Goal: Transaction & Acquisition: Obtain resource

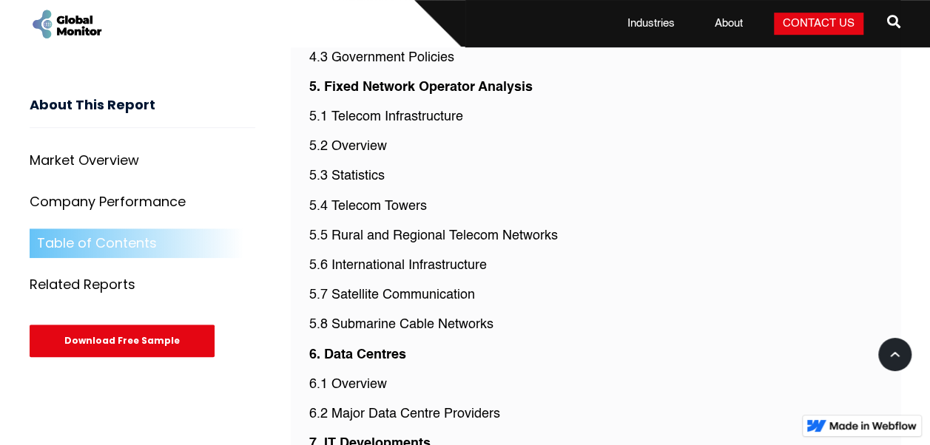
scroll to position [3258, 0]
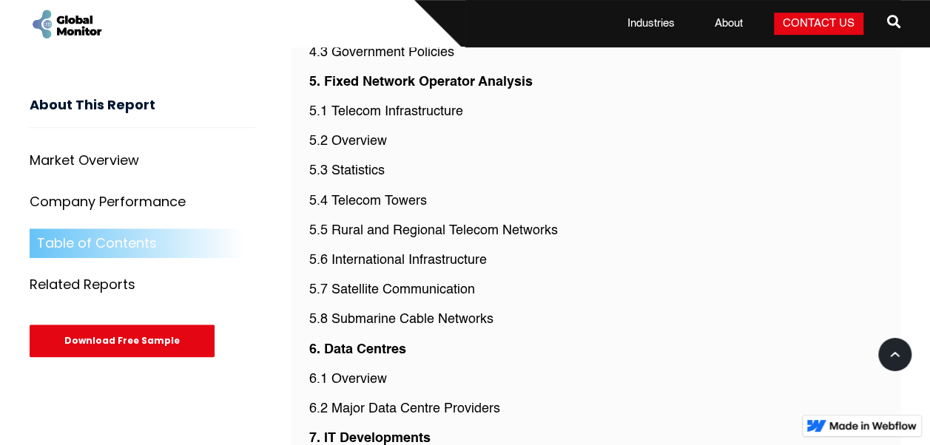
click at [401, 162] on p "5.3 Statistics" at bounding box center [595, 171] width 572 height 18
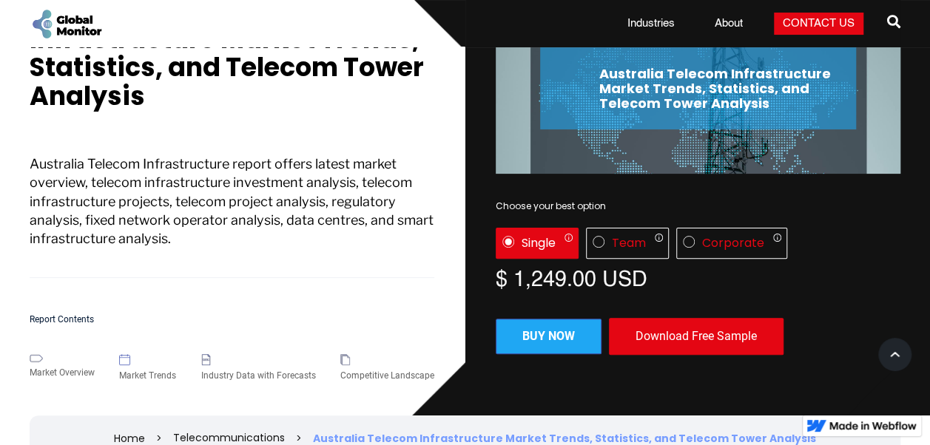
scroll to position [74, 0]
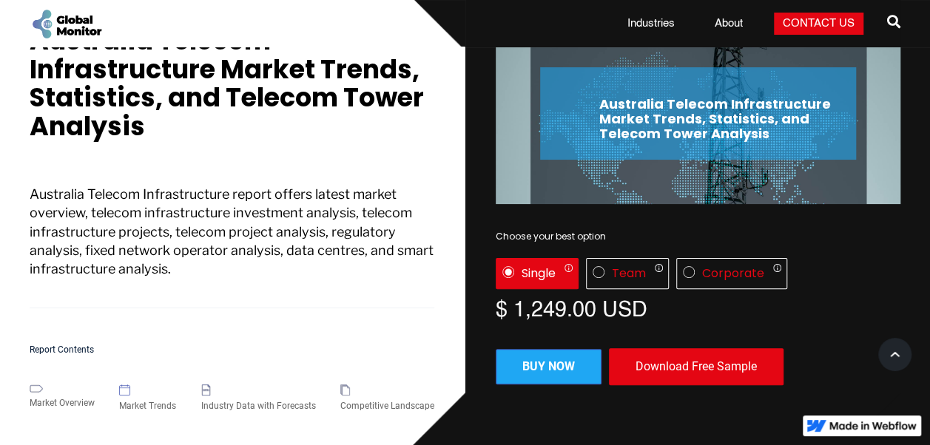
click at [657, 361] on div "Download Free Sample" at bounding box center [696, 366] width 175 height 37
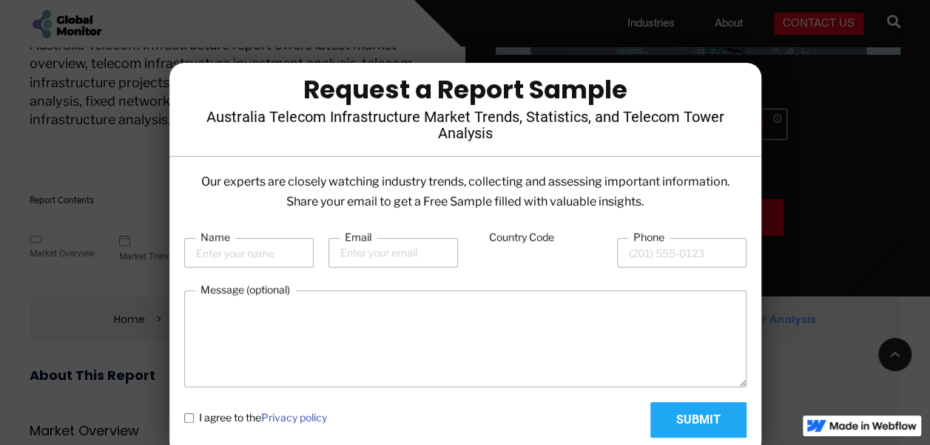
scroll to position [296, 0]
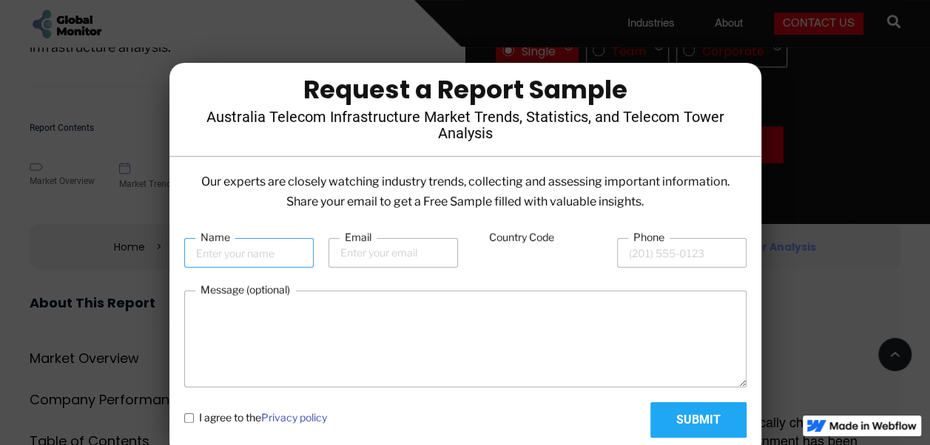
click at [269, 256] on input "Name" at bounding box center [248, 253] width 129 height 30
type input "Manvi Sharma"
type input "09780706121"
click at [354, 262] on input "Email" at bounding box center [392, 253] width 129 height 30
type input "Manvi.Sharma@Evalueserve.com"
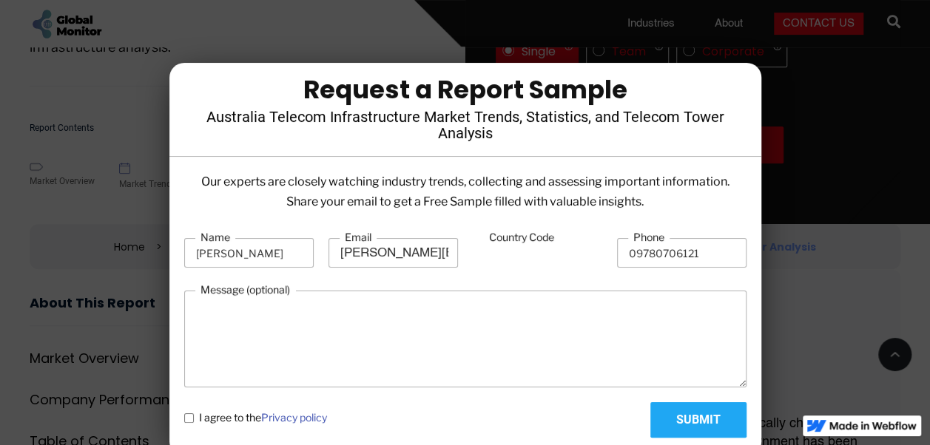
click at [187, 425] on label "I agree to the Privacy policy" at bounding box center [255, 418] width 143 height 16
click at [187, 423] on policy "I agree to the Privacy policy" at bounding box center [189, 418] width 10 height 10
checkbox policy "true"
click at [672, 420] on input "Submit" at bounding box center [698, 419] width 96 height 35
click at [544, 260] on input "Country Code" at bounding box center [537, 254] width 129 height 28
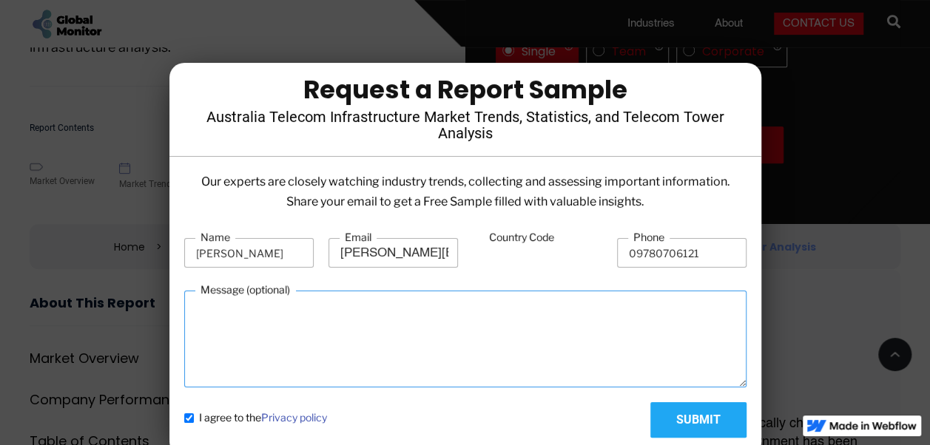
click at [488, 293] on textarea "Message (optional)" at bounding box center [465, 339] width 562 height 97
click at [496, 268] on div "Country Code" at bounding box center [537, 252] width 129 height 45
click at [500, 240] on label "Country Code" at bounding box center [521, 237] width 75 height 15
click at [500, 240] on input "Country Code" at bounding box center [537, 254] width 129 height 28
click at [500, 249] on input "Country Code" at bounding box center [537, 254] width 129 height 28
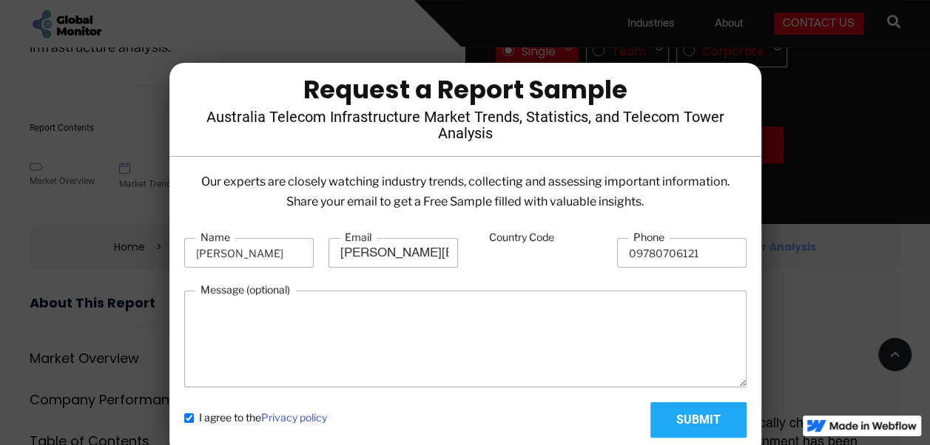
click at [500, 249] on input "Country Code" at bounding box center [537, 254] width 129 height 28
type input "91"
click at [522, 236] on label "Country Code" at bounding box center [521, 237] width 75 height 15
click at [522, 240] on input "91" at bounding box center [537, 254] width 129 height 28
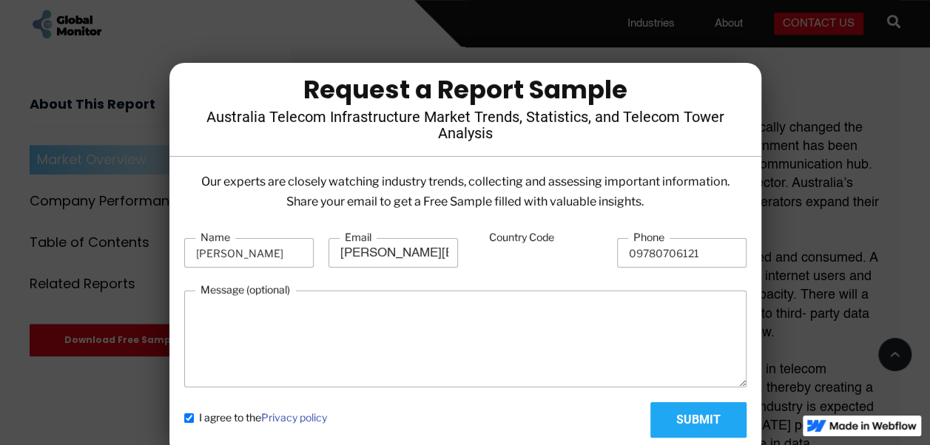
click at [188, 422] on policy "I agree to the Privacy policy" at bounding box center [189, 418] width 10 height 10
checkbox policy "false"
click at [815, 130] on div at bounding box center [465, 222] width 930 height 445
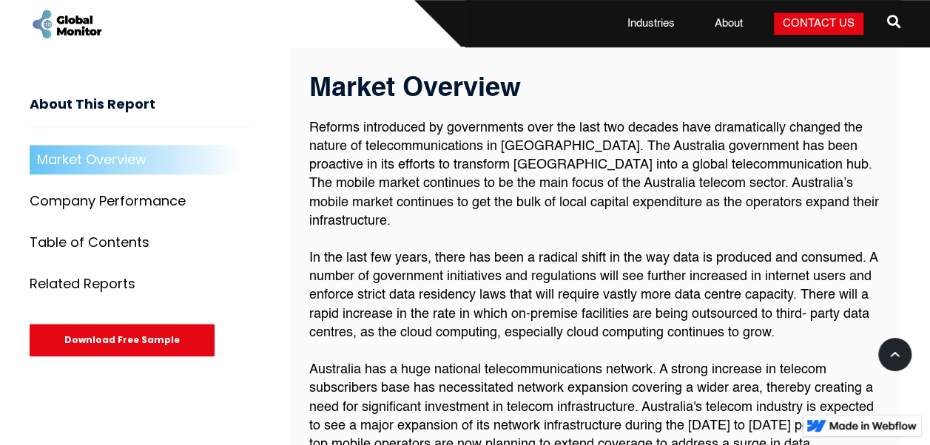
scroll to position [444, 0]
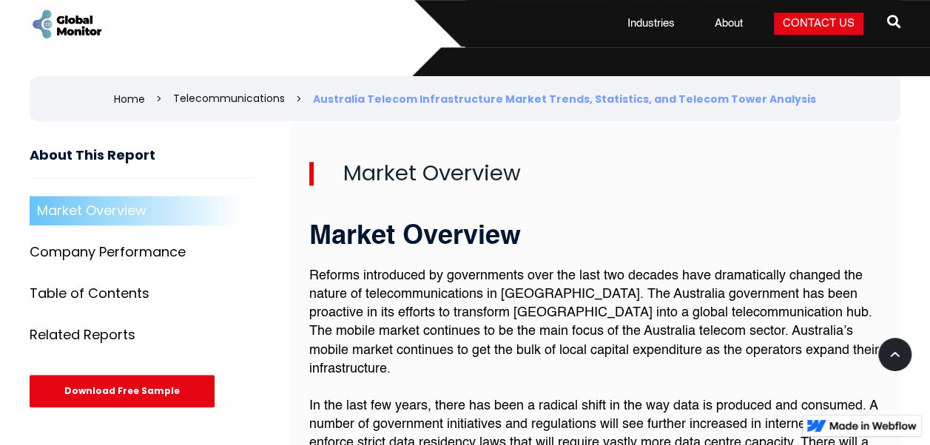
click at [132, 385] on div "Download Free Sample" at bounding box center [122, 391] width 185 height 33
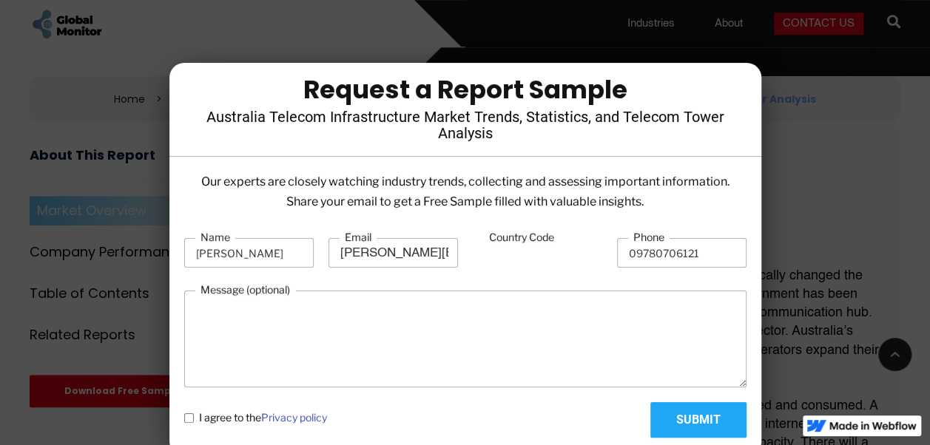
click at [499, 259] on input "91" at bounding box center [537, 254] width 129 height 28
type input "919"
click at [672, 419] on input "Submit" at bounding box center [698, 419] width 96 height 35
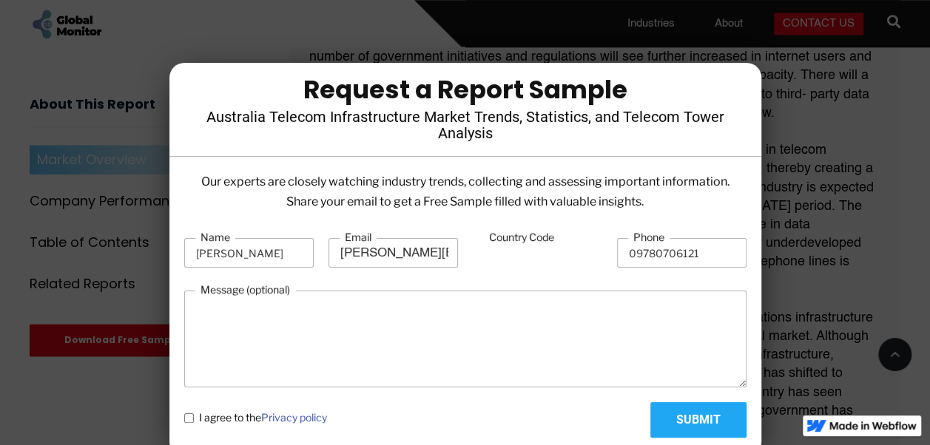
scroll to position [814, 0]
click at [185, 419] on policy "I agree to the Privacy policy" at bounding box center [189, 418] width 10 height 10
checkbox policy "true"
click at [697, 416] on input "Submit" at bounding box center [698, 419] width 96 height 35
type input "Please wait..."
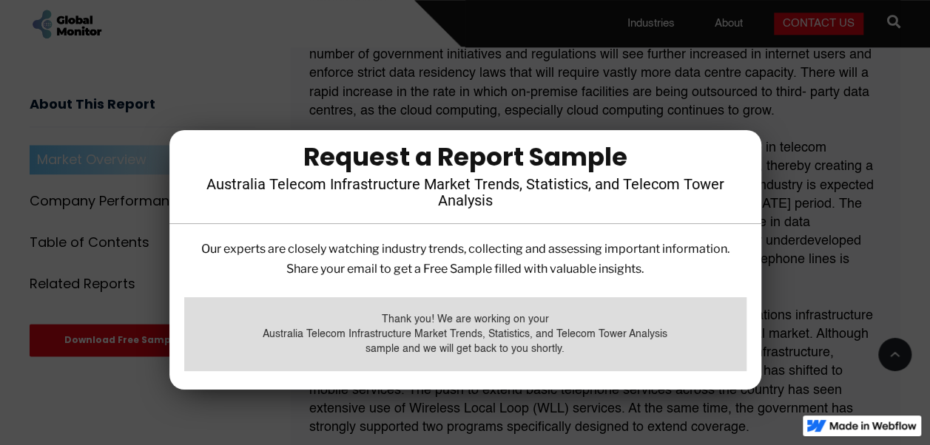
click at [595, 267] on p "Our experts are closely watching industry trends, collecting and assessing impo…" at bounding box center [465, 259] width 562 height 40
click at [743, 111] on div at bounding box center [465, 222] width 930 height 445
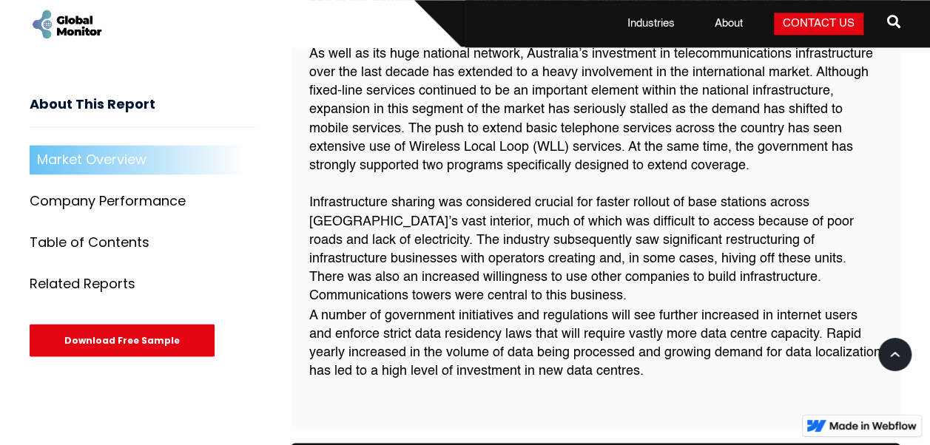
scroll to position [1331, 0]
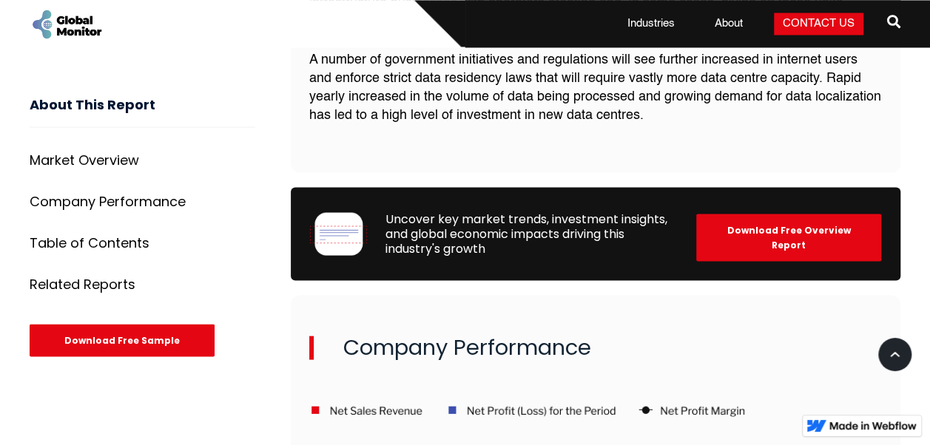
click at [778, 217] on div "Download Free Overview Report" at bounding box center [788, 237] width 185 height 47
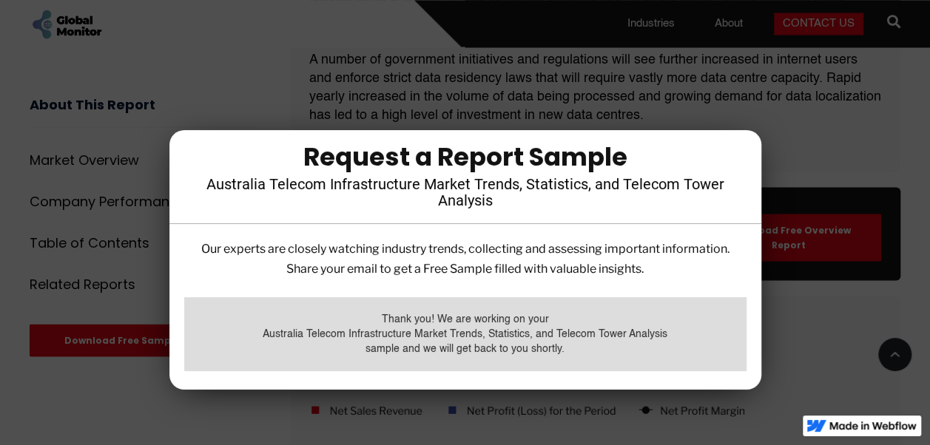
click at [777, 123] on div at bounding box center [465, 222] width 930 height 445
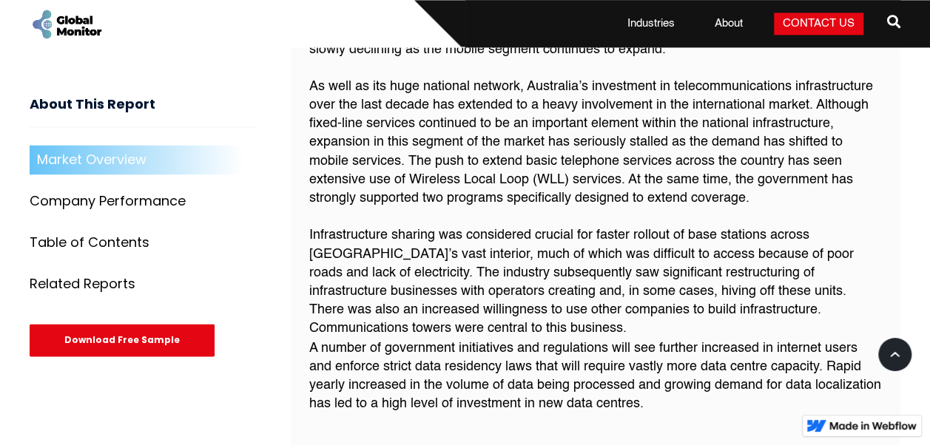
scroll to position [1035, 0]
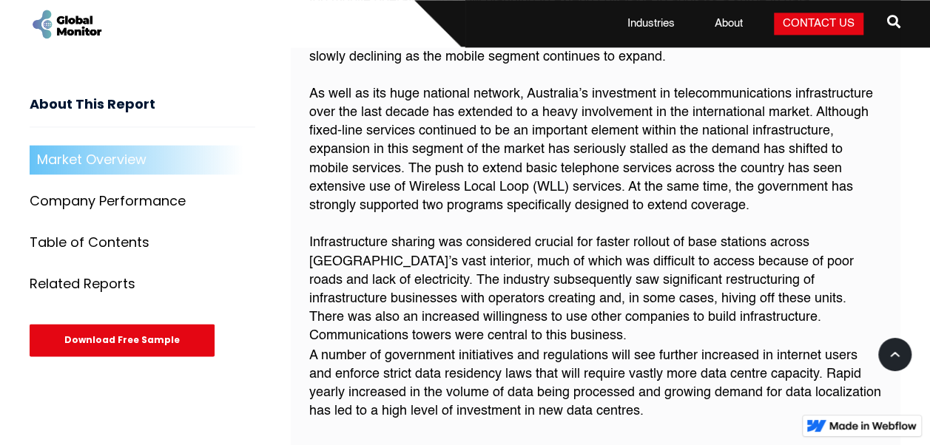
click at [163, 349] on div "Download Free Sample" at bounding box center [122, 341] width 185 height 33
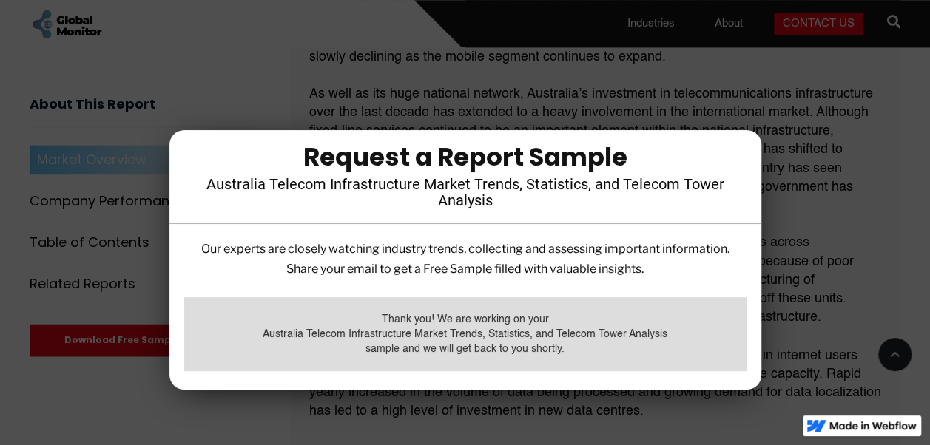
click at [766, 118] on div at bounding box center [465, 222] width 930 height 445
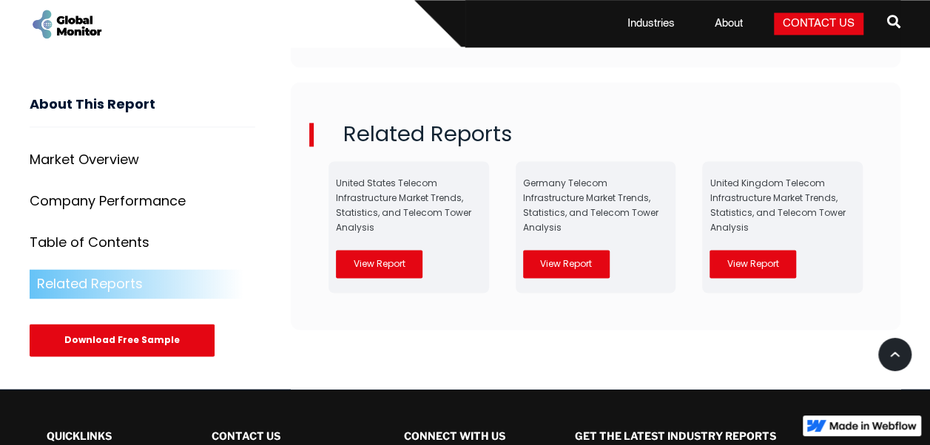
scroll to position [3701, 0]
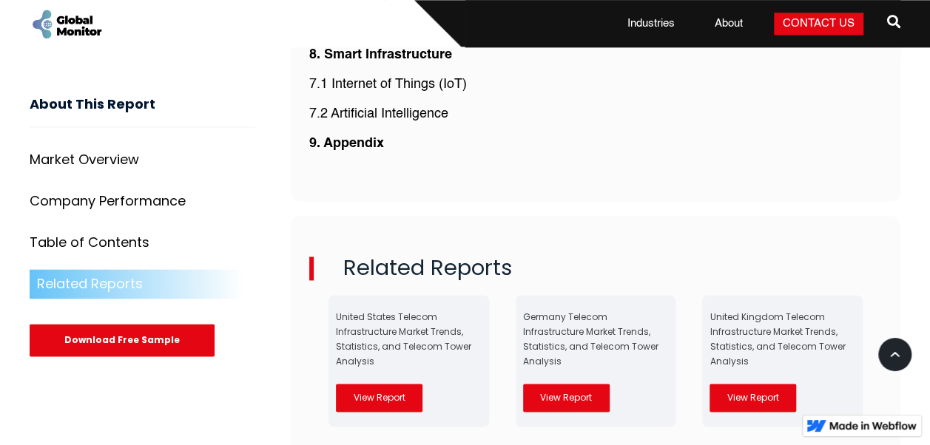
click at [160, 351] on div "Download Free Sample" at bounding box center [122, 341] width 185 height 33
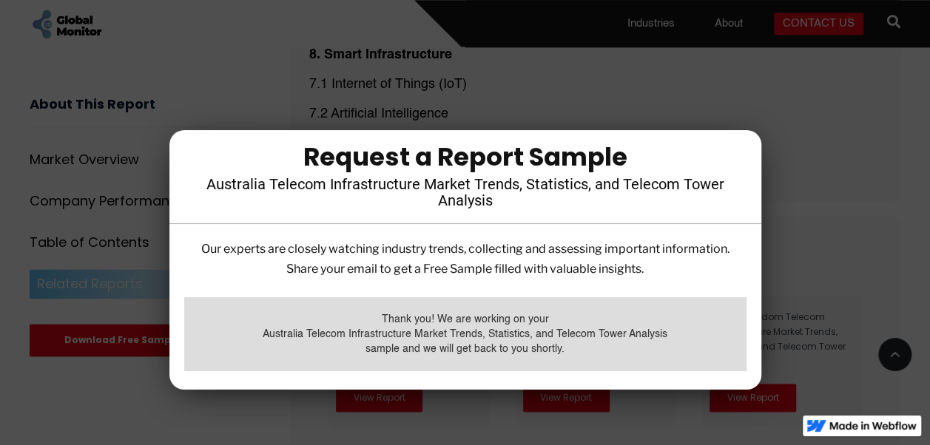
click at [768, 186] on div at bounding box center [465, 222] width 930 height 445
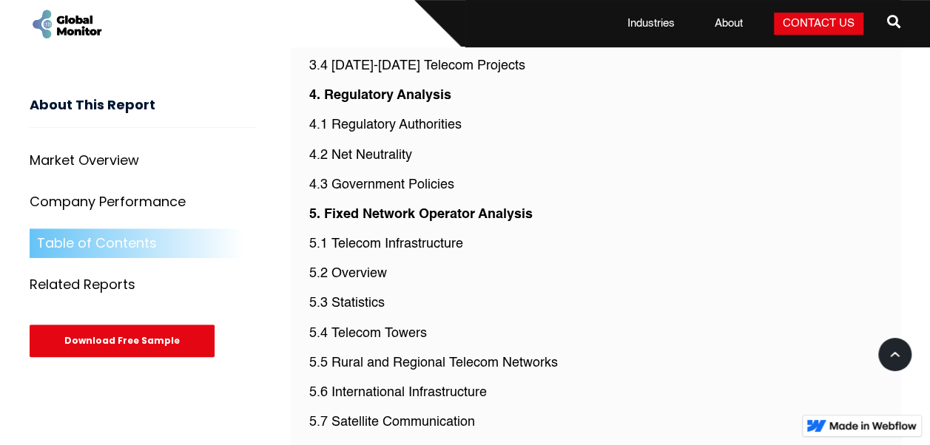
scroll to position [2962, 0]
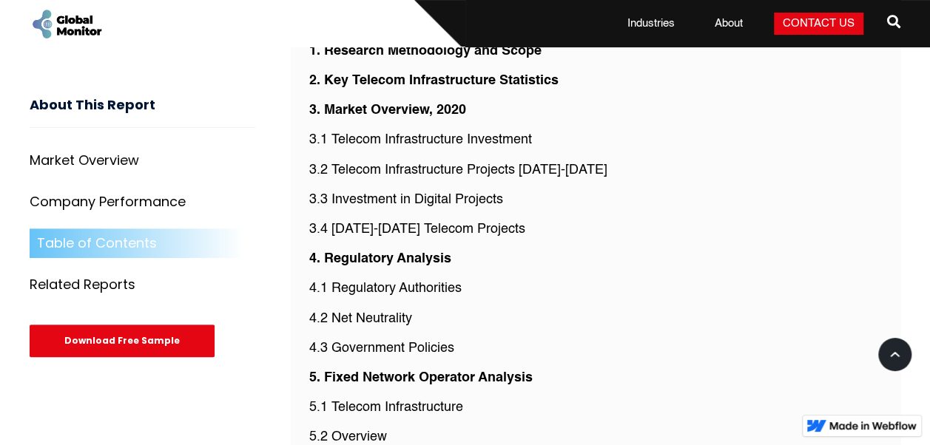
click at [430, 220] on p "3.4 [DATE]-[DATE] Telecom Projects" at bounding box center [595, 229] width 572 height 18
click at [139, 348] on div "Download Free Sample" at bounding box center [122, 341] width 185 height 33
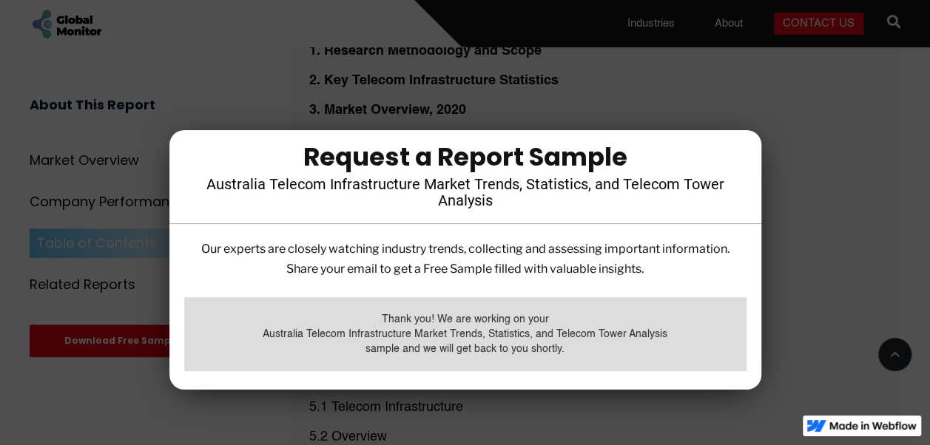
scroll to position [3036, 0]
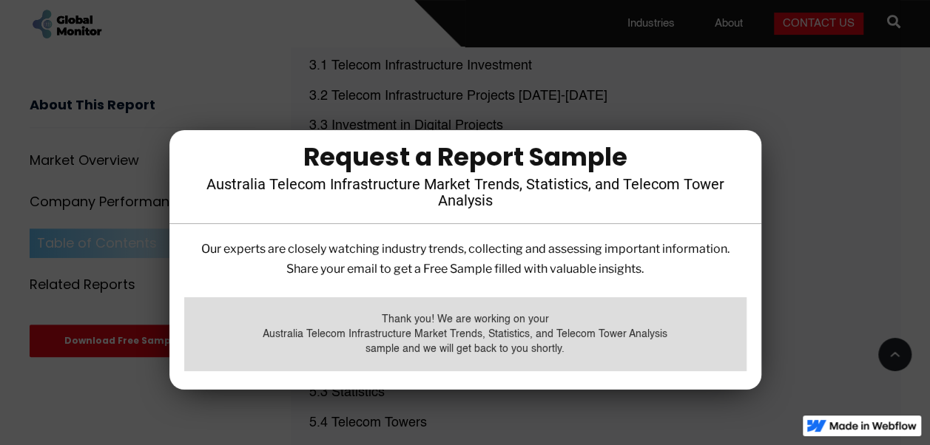
click at [861, 183] on div at bounding box center [465, 222] width 930 height 445
